Goal: Check status: Check status

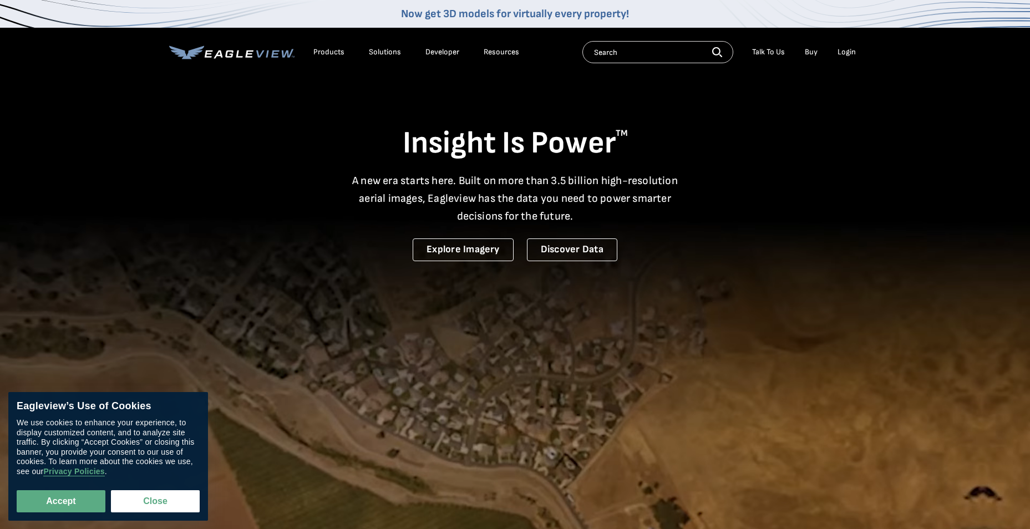
click at [843, 52] on div "Login" at bounding box center [847, 52] width 18 height 10
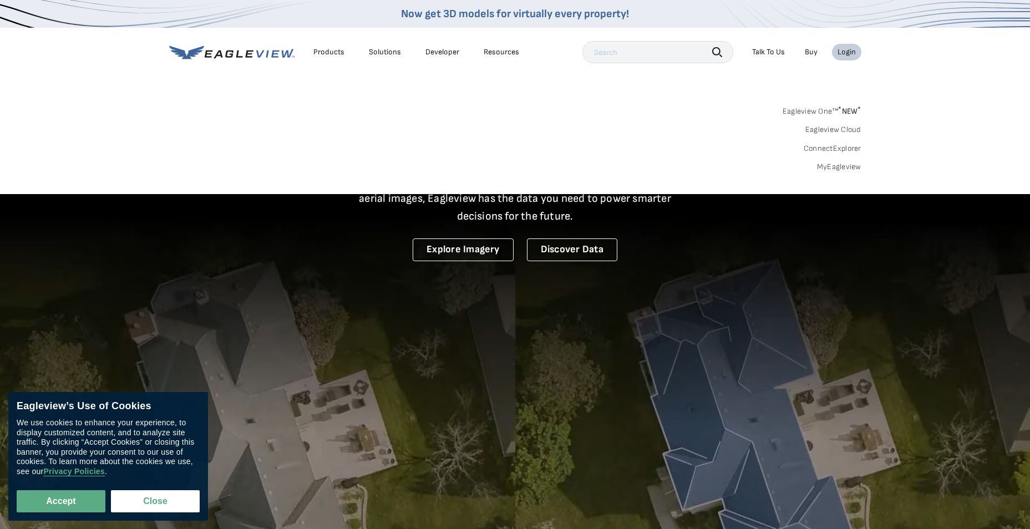
click at [846, 163] on link "MyEagleview" at bounding box center [839, 167] width 44 height 10
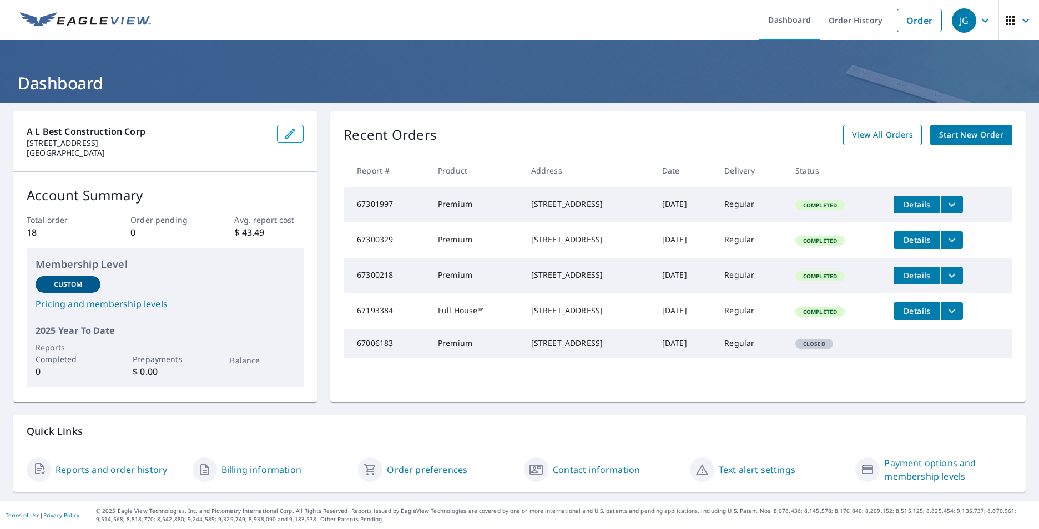
click at [905, 130] on link "View All Orders" at bounding box center [882, 135] width 79 height 21
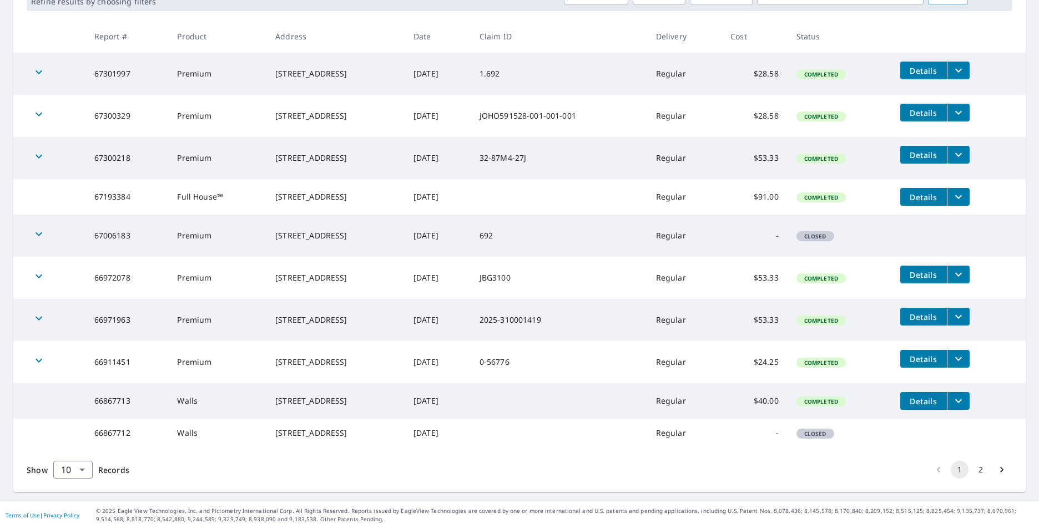
scroll to position [213, 0]
click at [943, 350] on button "Details" at bounding box center [923, 359] width 47 height 18
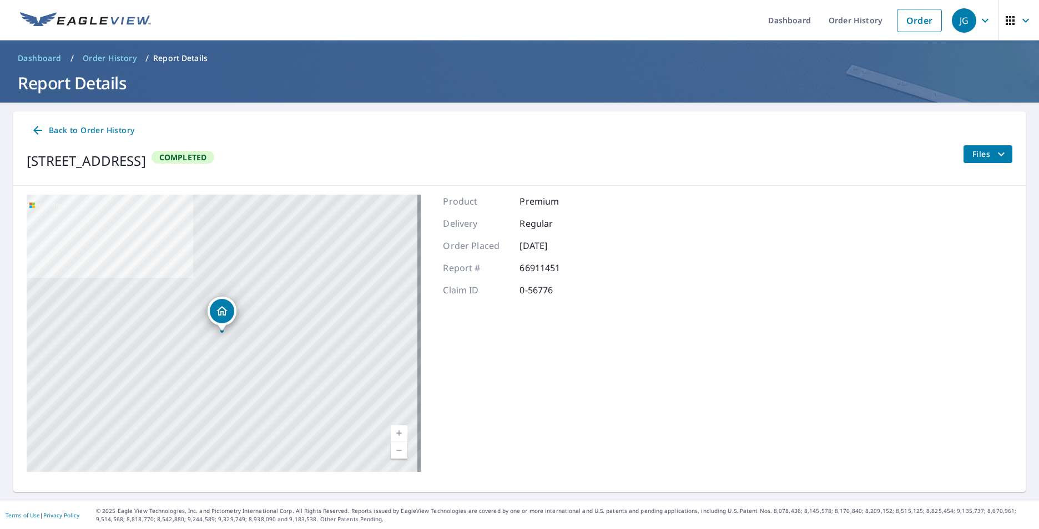
click at [996, 152] on icon "filesDropdownBtn-66911451" at bounding box center [1000, 154] width 13 height 13
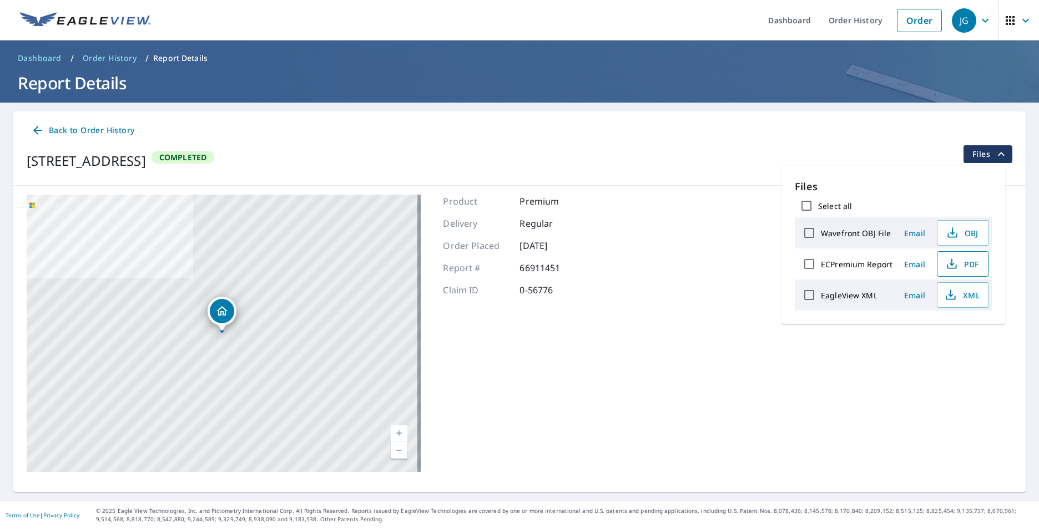
click at [952, 261] on icon "button" at bounding box center [951, 263] width 13 height 13
click at [964, 267] on span "PDF" at bounding box center [962, 263] width 36 height 13
click at [520, 334] on div "Product Premium Delivery Regular Order Placed Aug 12, 2025 Report # 66911451 Cl…" at bounding box center [514, 333] width 143 height 277
